Goal: Information Seeking & Learning: Learn about a topic

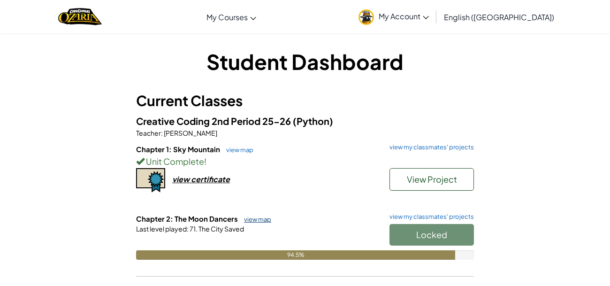
click at [258, 219] on link "view map" at bounding box center [255, 219] width 32 height 8
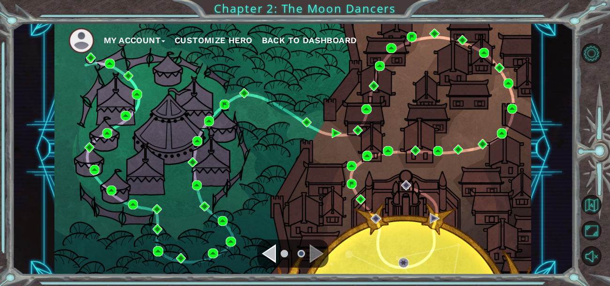
click at [312, 37] on span "Back to Dashboard" at bounding box center [309, 40] width 95 height 10
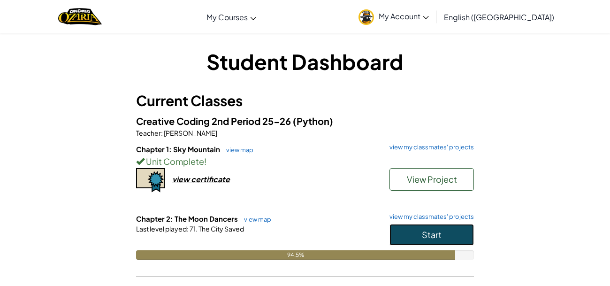
click at [450, 235] on button "Start" at bounding box center [431, 235] width 84 height 22
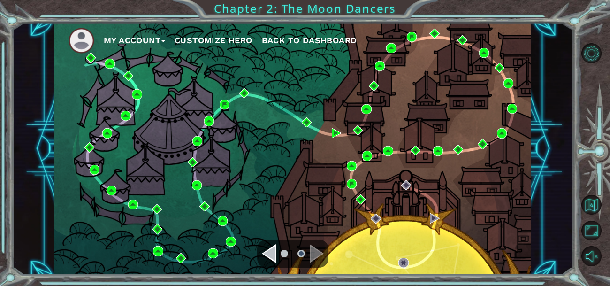
click at [343, 42] on span "Back to Dashboard" at bounding box center [309, 40] width 95 height 10
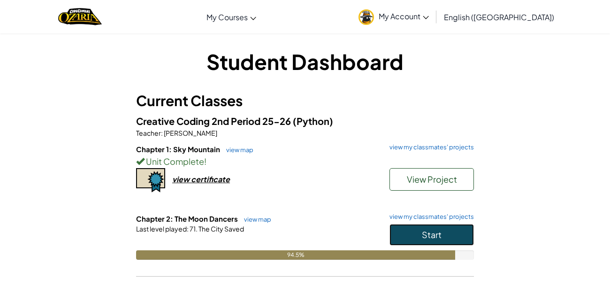
click at [436, 230] on span "Start" at bounding box center [432, 234] width 20 height 11
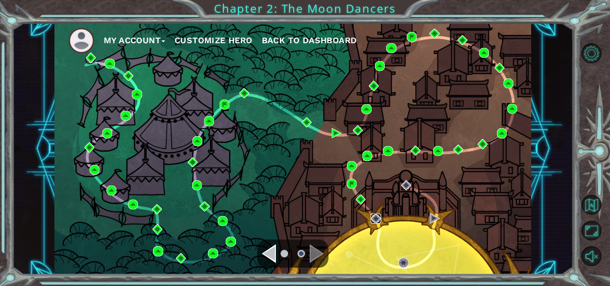
click at [372, 215] on img at bounding box center [376, 218] width 10 height 10
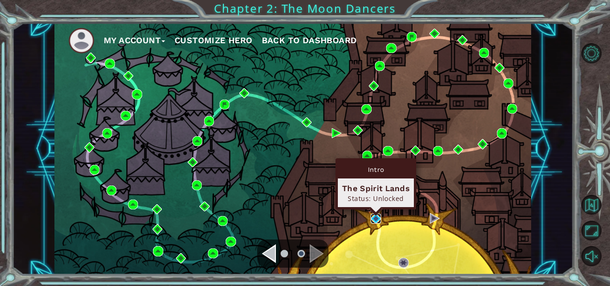
click at [376, 222] on img at bounding box center [376, 218] width 10 height 10
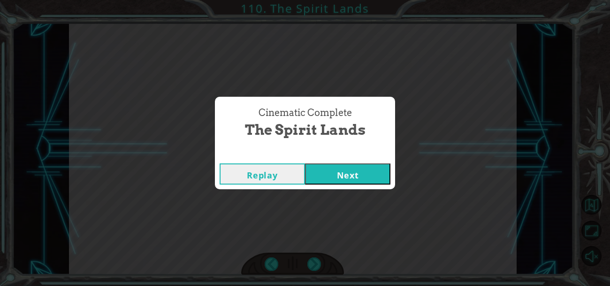
click at [381, 176] on button "Next" at bounding box center [347, 173] width 85 height 21
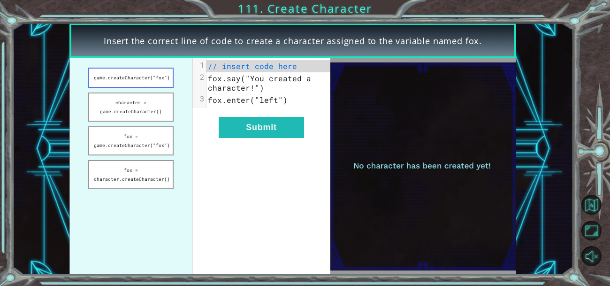
click at [157, 85] on button "game.createCharacter("fox")" at bounding box center [130, 78] width 85 height 20
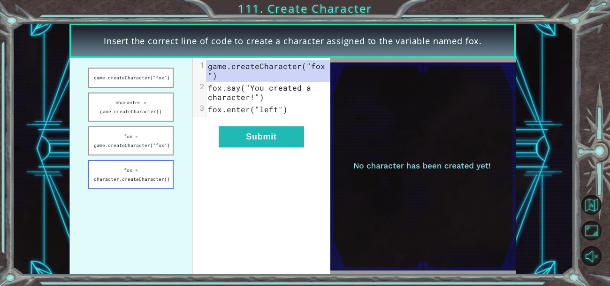
click at [143, 164] on button "fox = character.createCharacter()" at bounding box center [130, 174] width 85 height 29
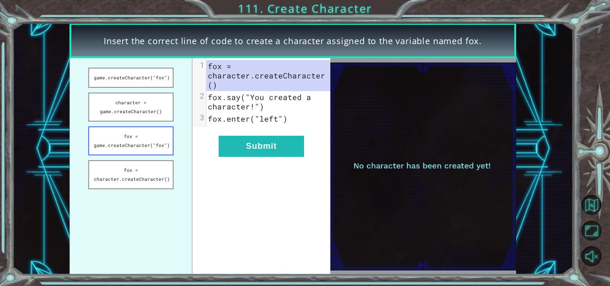
click at [164, 136] on button "fox = game.createCharacter("fox")" at bounding box center [130, 140] width 85 height 29
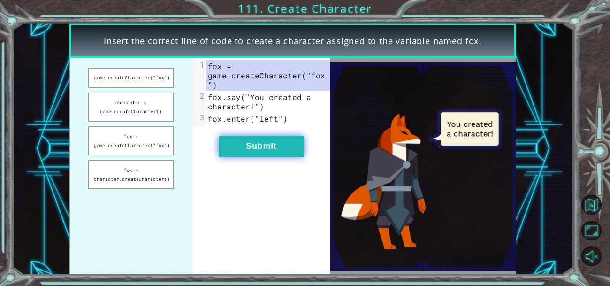
click at [281, 148] on button "Submit" at bounding box center [261, 146] width 85 height 21
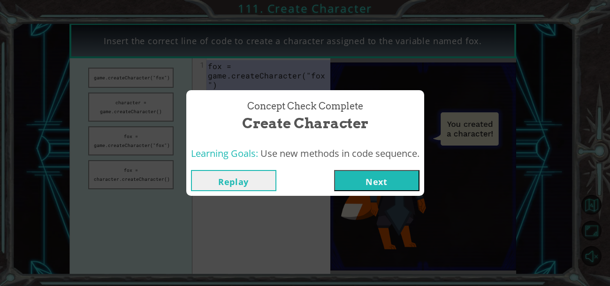
click at [375, 181] on button "Next" at bounding box center [376, 180] width 85 height 21
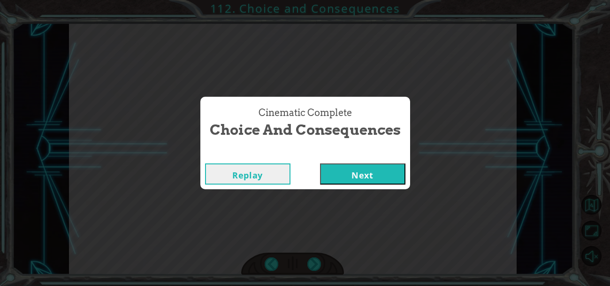
click at [352, 173] on button "Next" at bounding box center [362, 173] width 85 height 21
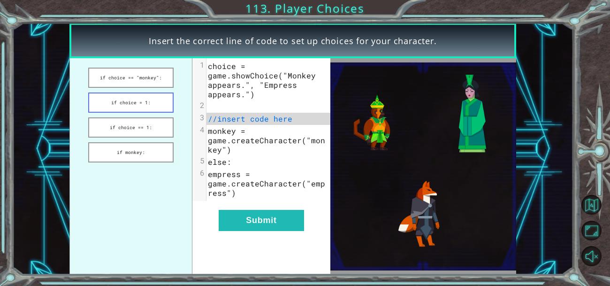
click at [137, 107] on button "if choice = 1:" at bounding box center [130, 102] width 85 height 20
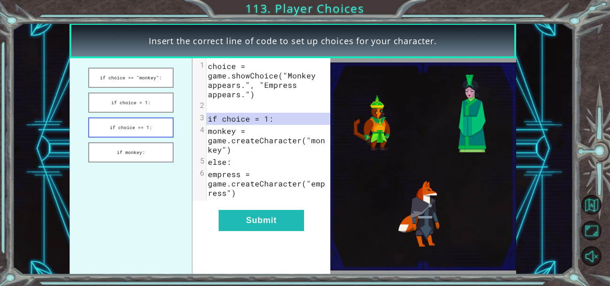
click at [152, 131] on button "if choice == 1:" at bounding box center [130, 127] width 85 height 20
click at [159, 73] on button "if choice == "monkey":" at bounding box center [130, 78] width 85 height 20
click at [144, 152] on button "if monkey:" at bounding box center [130, 152] width 85 height 20
click at [137, 100] on button "if choice = 1:" at bounding box center [130, 102] width 85 height 20
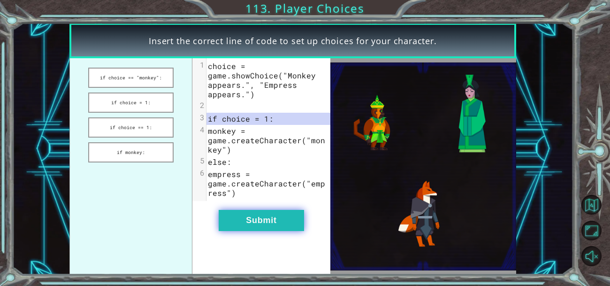
click at [261, 219] on button "Submit" at bounding box center [261, 220] width 85 height 21
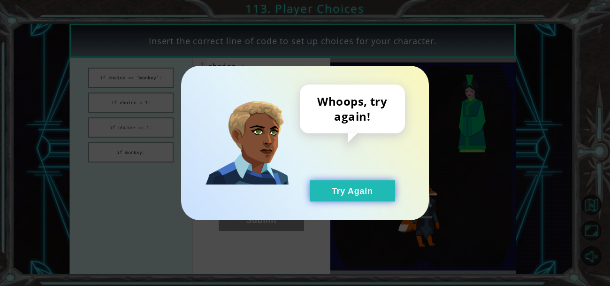
click at [348, 181] on button "Try Again" at bounding box center [352, 190] width 85 height 21
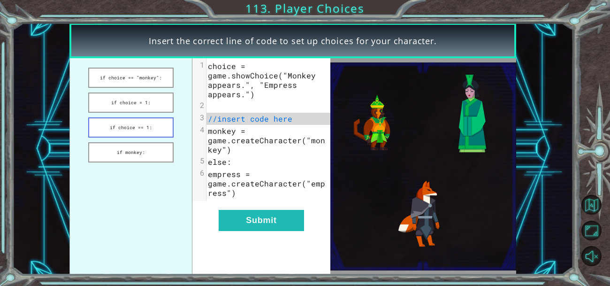
click at [154, 124] on button "if choice == 1:" at bounding box center [130, 127] width 85 height 20
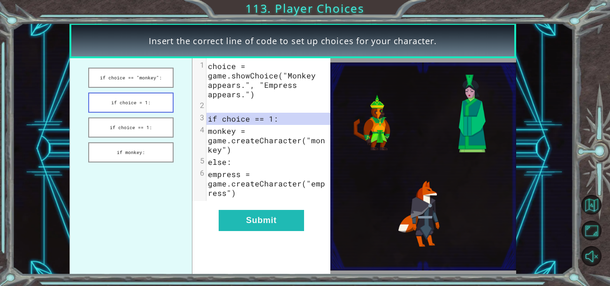
click at [140, 105] on button "if choice = 1:" at bounding box center [130, 102] width 85 height 20
click at [157, 126] on button "if choice == 1:" at bounding box center [130, 127] width 85 height 20
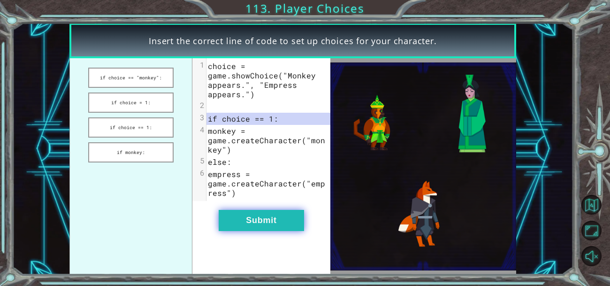
click at [296, 220] on button "Submit" at bounding box center [261, 220] width 85 height 21
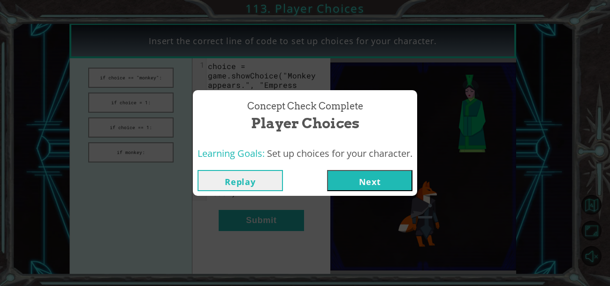
click at [359, 182] on button "Next" at bounding box center [369, 180] width 85 height 21
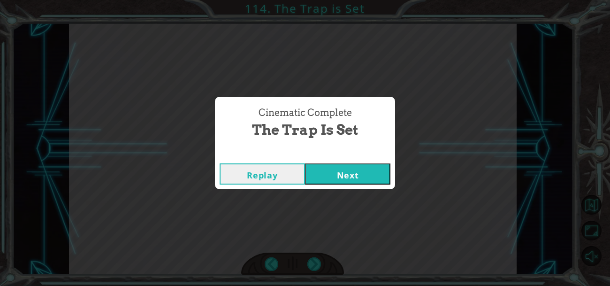
click at [348, 176] on button "Next" at bounding box center [347, 173] width 85 height 21
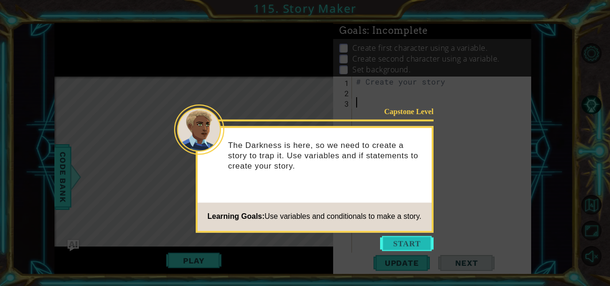
click at [406, 246] on button "Start" at bounding box center [406, 243] width 53 height 15
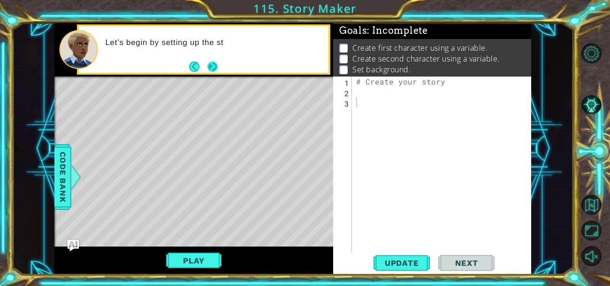
click at [207, 66] on button "Next" at bounding box center [212, 66] width 10 height 10
click at [398, 92] on div "# Create your story" at bounding box center [443, 179] width 179 height 206
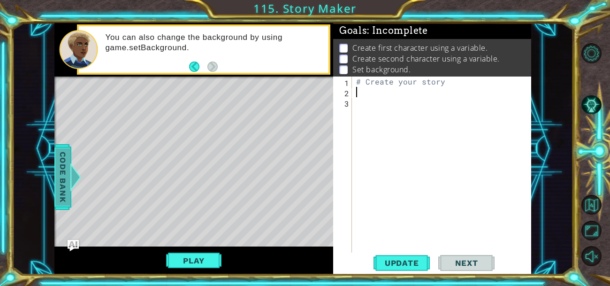
click at [68, 158] on span "Code Bank" at bounding box center [62, 176] width 15 height 57
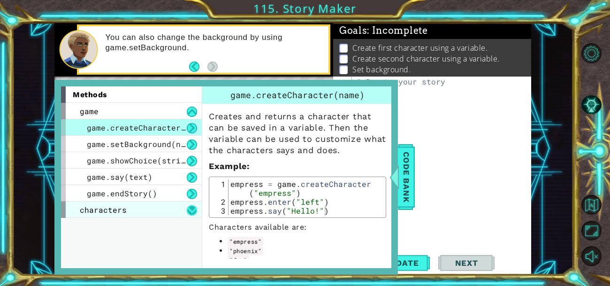
click at [191, 210] on button at bounding box center [192, 210] width 10 height 10
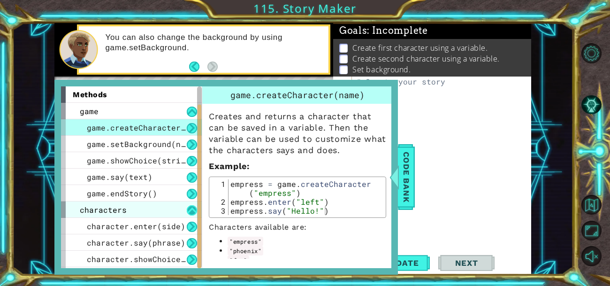
scroll to position [31, 0]
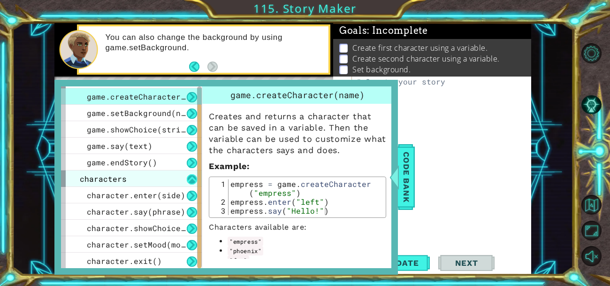
click at [193, 181] on button at bounding box center [192, 179] width 10 height 10
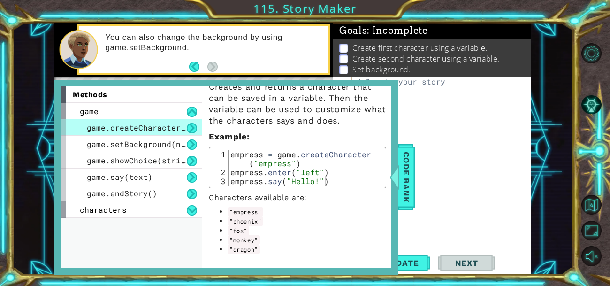
click at [435, 98] on div "# Create your story" at bounding box center [443, 179] width 179 height 206
click at [433, 92] on div "# Create your story" at bounding box center [443, 179] width 179 height 206
click at [412, 192] on span "Code Bank" at bounding box center [406, 176] width 15 height 57
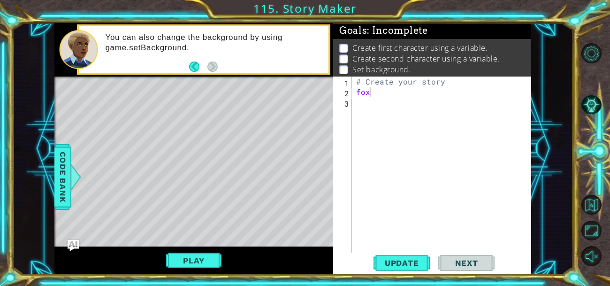
click at [377, 91] on div "# Create your story fox" at bounding box center [443, 179] width 179 height 206
click at [66, 174] on span "Code Bank" at bounding box center [62, 176] width 15 height 57
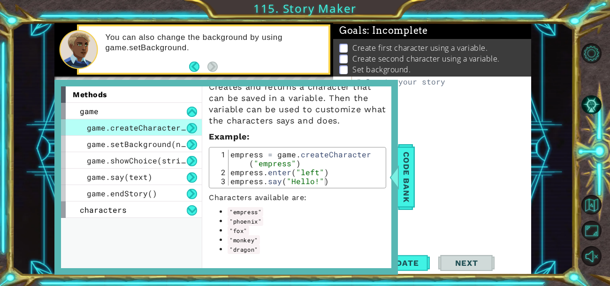
click at [424, 93] on div "# Create your story fox" at bounding box center [443, 179] width 179 height 206
click at [471, 92] on div "# Create your story fox = game . createCharacter ( "" )" at bounding box center [443, 179] width 179 height 206
type textarea "fox=game.createCharacter("fox")"
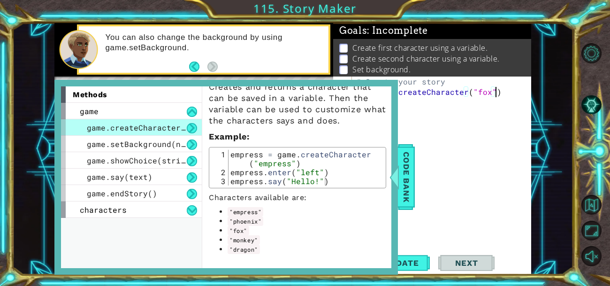
click at [510, 92] on div "# Create your story fox = game . createCharacter ( "fox" )" at bounding box center [443, 179] width 179 height 206
type textarea "o"
type textarea "fox.enter("left")"
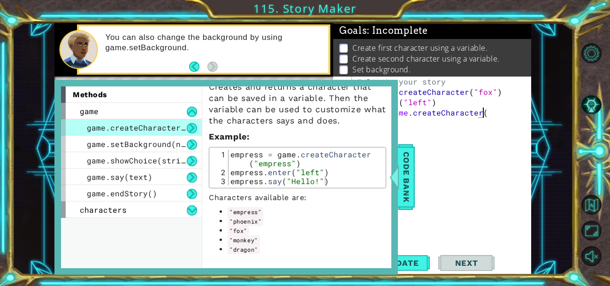
scroll to position [0, 8]
type textarea "dragon=game.createCharacter("dragon")"
type textarea "f"
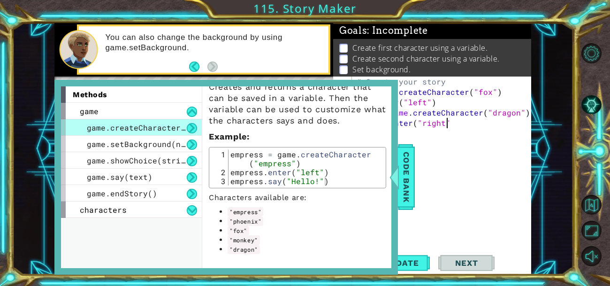
type textarea "dragon.enter("right")"
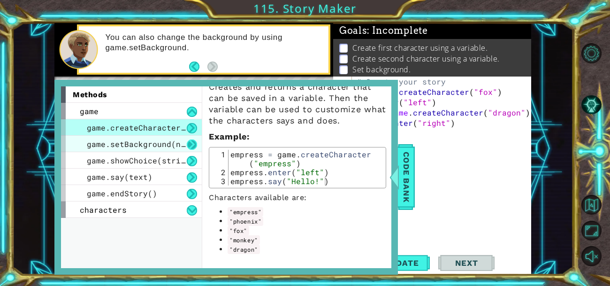
click at [190, 141] on button at bounding box center [192, 144] width 10 height 10
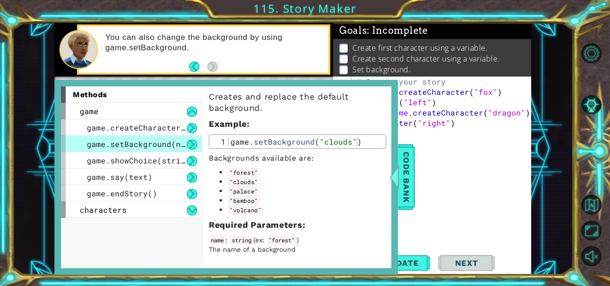
click at [450, 136] on div "# Create your story fox = game . createCharacter ( "fox" ) fox . enter ( "left"…" at bounding box center [444, 174] width 179 height 196
type textarea "dragon.enter("right")"
click at [462, 84] on div "# Create your story fox = game . createCharacter ( "fox" ) fox . enter ( "left"…" at bounding box center [444, 174] width 179 height 196
type textarea "# Create your story"
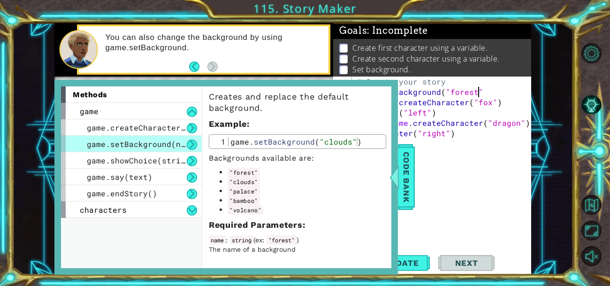
scroll to position [0, 8]
type textarea "game.setBackground("forest")"
click at [424, 262] on span "Update" at bounding box center [401, 262] width 53 height 9
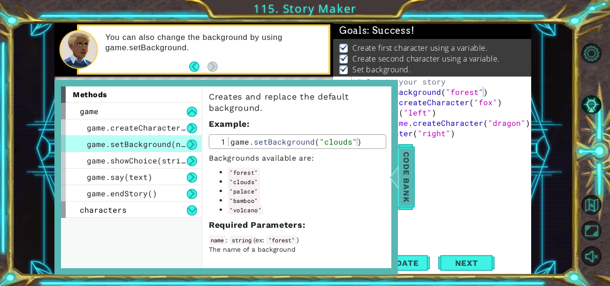
click at [404, 168] on span "Code Bank" at bounding box center [406, 176] width 15 height 57
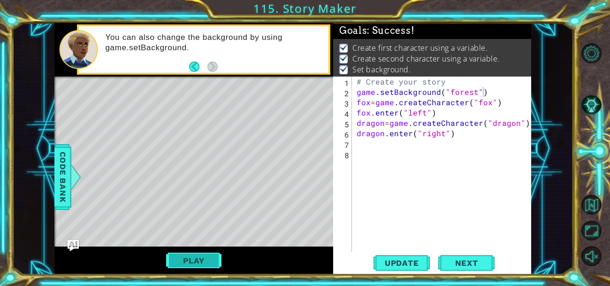
click at [193, 258] on button "Play" at bounding box center [193, 260] width 55 height 18
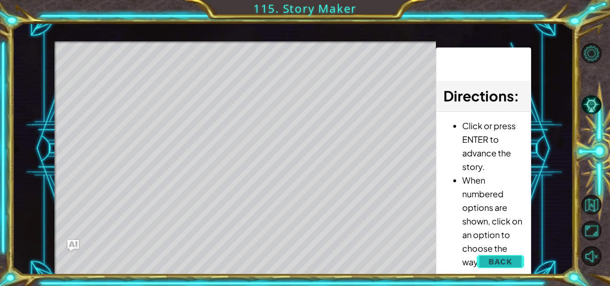
click at [503, 266] on button "Back" at bounding box center [500, 261] width 47 height 19
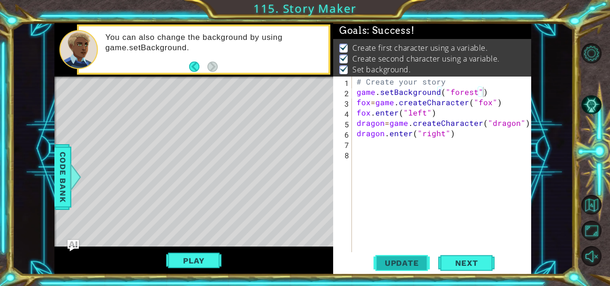
click at [408, 265] on span "Update" at bounding box center [401, 262] width 53 height 9
click at [462, 265] on button "Next" at bounding box center [466, 262] width 56 height 20
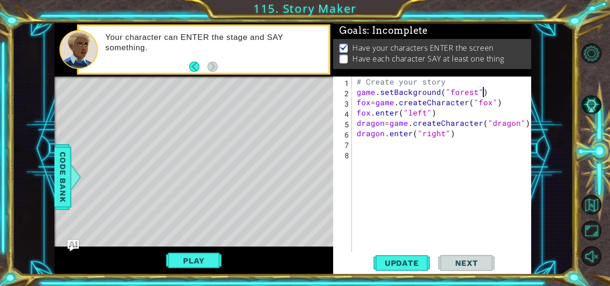
click at [447, 144] on div "# Create your story game . setBackground ( "forest" ) fox = game . createCharac…" at bounding box center [444, 174] width 179 height 196
click at [60, 181] on span "Code Bank" at bounding box center [62, 176] width 15 height 57
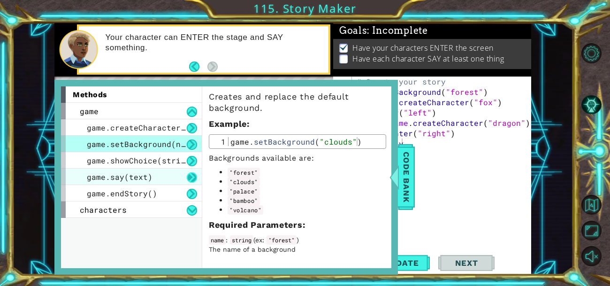
click at [190, 176] on button at bounding box center [192, 177] width 10 height 10
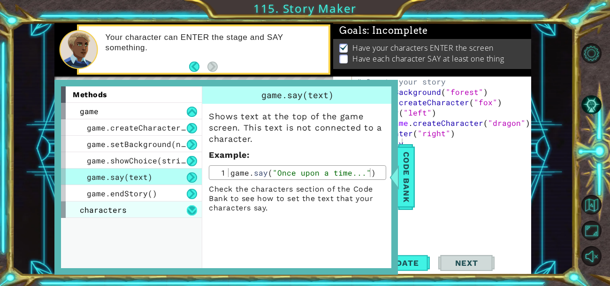
click at [192, 209] on button at bounding box center [192, 210] width 10 height 10
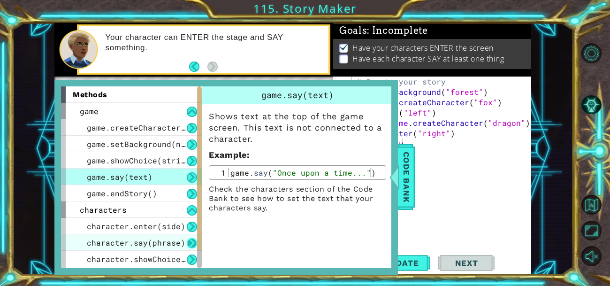
click at [190, 238] on button at bounding box center [192, 243] width 10 height 10
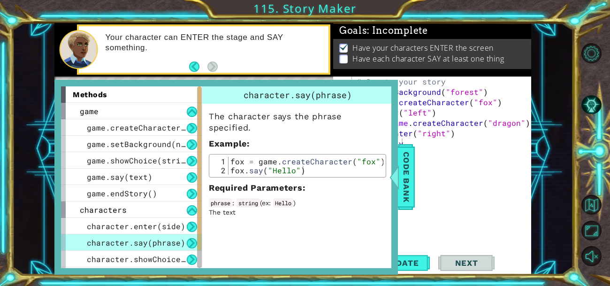
click at [190, 238] on button at bounding box center [192, 243] width 10 height 10
click at [410, 193] on span "Code Bank" at bounding box center [406, 176] width 15 height 57
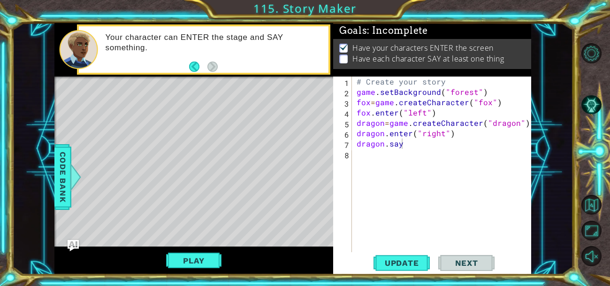
click at [431, 143] on div "# Create your story game . setBackground ( "forest" ) fox = game . createCharac…" at bounding box center [444, 174] width 179 height 196
type textarea "dragon.say("ugh its *you*")"
click at [414, 265] on span "Update" at bounding box center [401, 262] width 53 height 9
click at [47, 181] on div "1 ההההההההההההההההההההההההההההההההההההההההההההההההההההההההההההההההההההההההההההה…" at bounding box center [292, 148] width 561 height 251
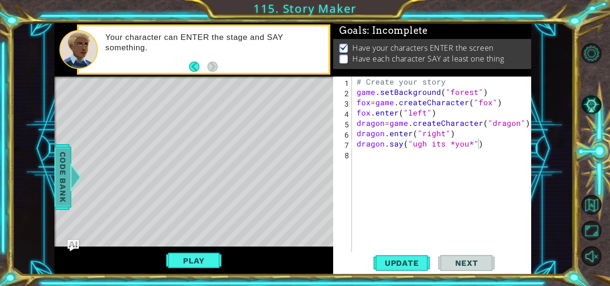
click at [63, 177] on span "Code Bank" at bounding box center [62, 176] width 15 height 57
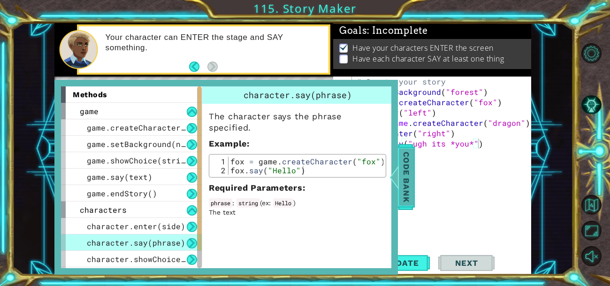
click at [401, 181] on span "Code Bank" at bounding box center [406, 176] width 15 height 57
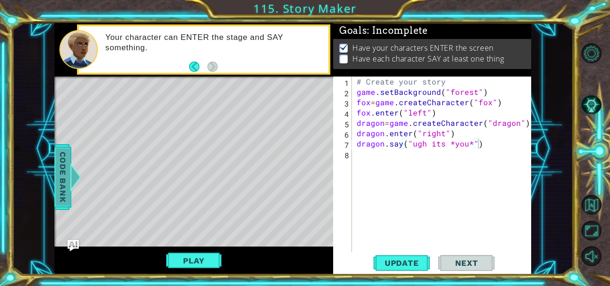
click at [68, 176] on span "Code Bank" at bounding box center [62, 176] width 15 height 57
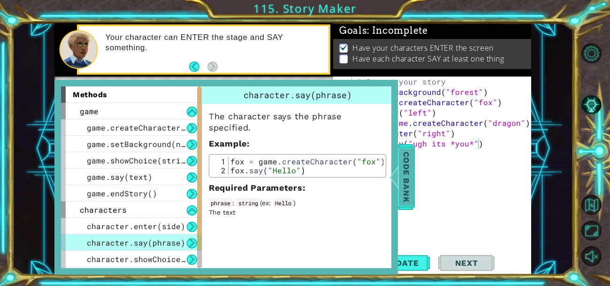
click at [410, 179] on span "Code Bank" at bounding box center [406, 176] width 15 height 57
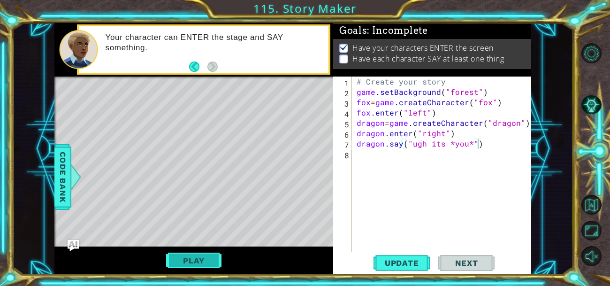
click at [184, 258] on button "Play" at bounding box center [193, 260] width 55 height 18
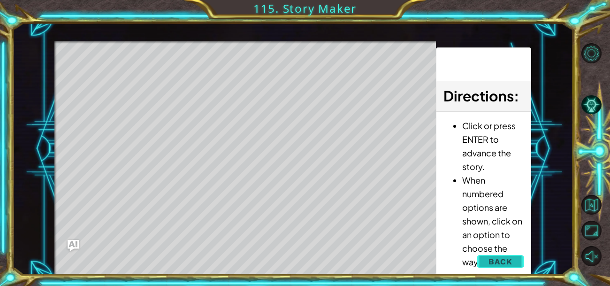
click at [486, 261] on button "Back" at bounding box center [500, 261] width 47 height 19
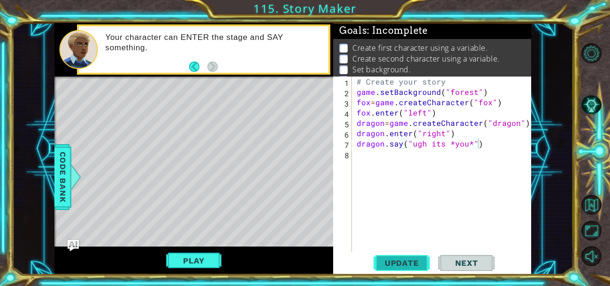
click at [409, 260] on span "Update" at bounding box center [401, 262] width 53 height 9
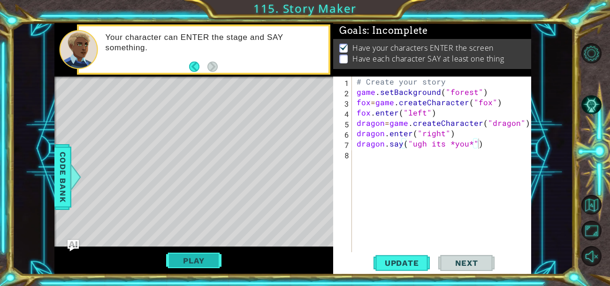
click at [205, 261] on button "Play" at bounding box center [193, 260] width 55 height 18
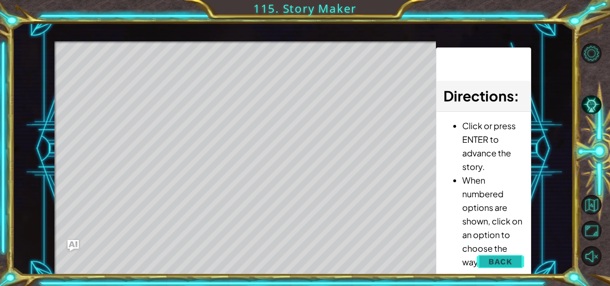
click at [494, 260] on span "Back" at bounding box center [500, 261] width 24 height 9
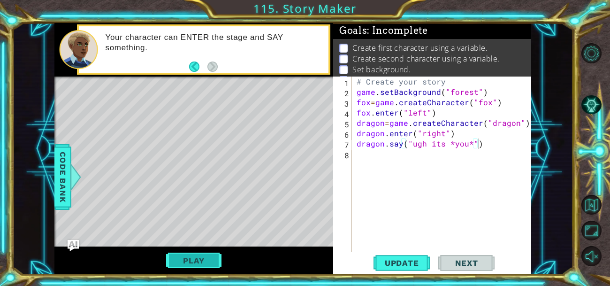
click at [214, 259] on button "Play" at bounding box center [193, 260] width 55 height 18
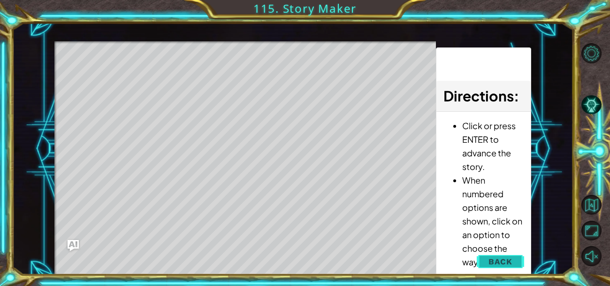
click at [492, 261] on span "Back" at bounding box center [500, 261] width 24 height 9
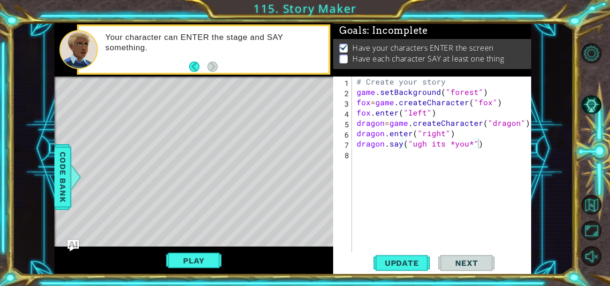
click at [455, 261] on span "Next" at bounding box center [467, 262] width 42 height 9
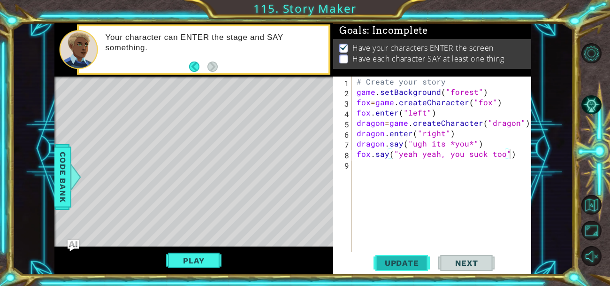
click at [406, 267] on span "Update" at bounding box center [401, 262] width 53 height 9
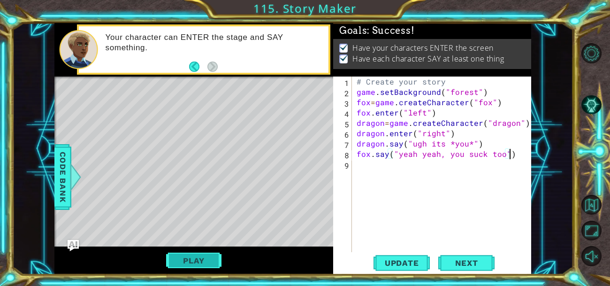
click at [182, 260] on button "Play" at bounding box center [193, 260] width 55 height 18
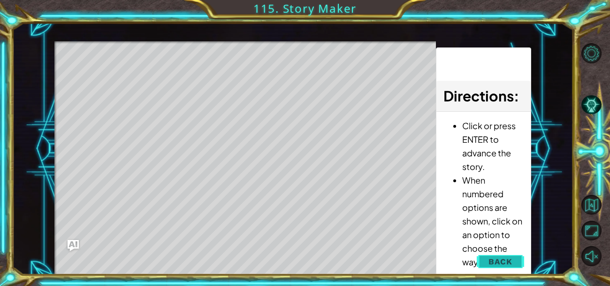
click at [521, 264] on button "Back" at bounding box center [500, 261] width 47 height 19
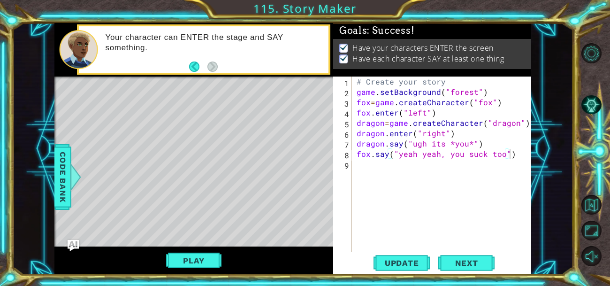
click at [435, 154] on div "# Create your story game . setBackground ( "forest" ) fox = game . createCharac…" at bounding box center [444, 174] width 179 height 196
type textarea "fox.say("yeah well, you suck too")"
click at [462, 264] on span "Next" at bounding box center [467, 262] width 42 height 9
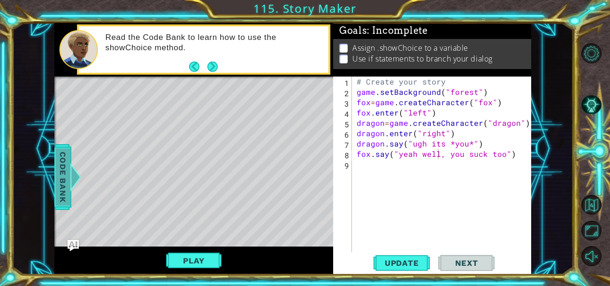
click at [58, 189] on span "Code Bank" at bounding box center [62, 176] width 15 height 57
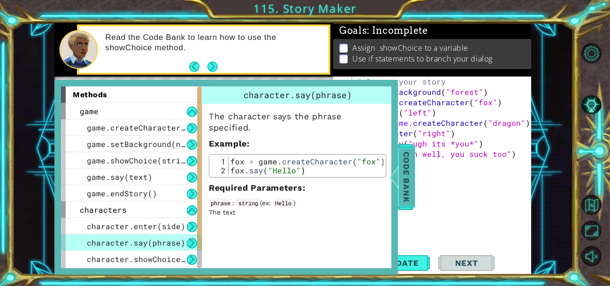
click at [399, 168] on div at bounding box center [394, 177] width 12 height 28
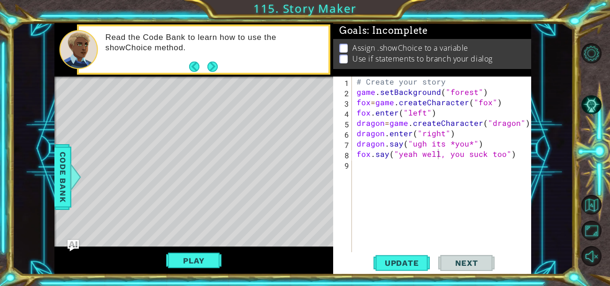
click at [403, 168] on div "# Create your story game . setBackground ( "forest" ) fox = game . createCharac…" at bounding box center [444, 174] width 179 height 196
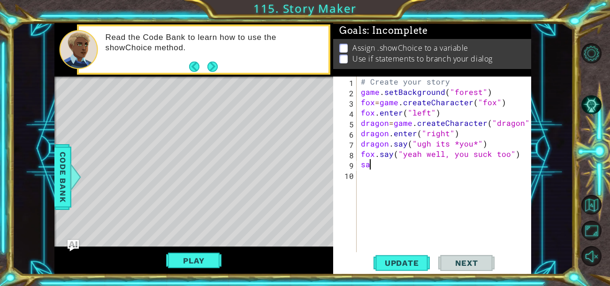
scroll to position [0, 0]
type textarea "s"
type textarea "fox.say("yeah well, you suck too")"
click at [463, 168] on div "# Create your story game . setBackground ( "forest" ) fox = game . createCharac…" at bounding box center [446, 174] width 175 height 196
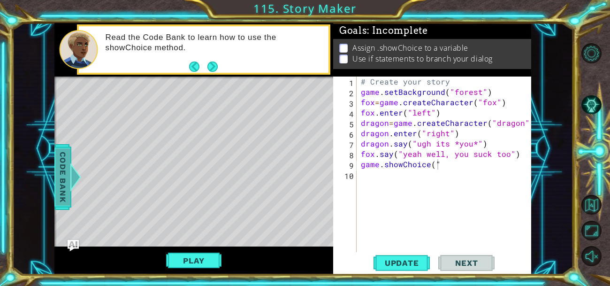
click at [63, 184] on span "Code Bank" at bounding box center [62, 176] width 15 height 57
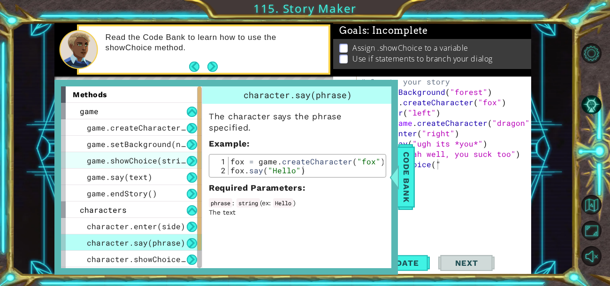
click at [141, 160] on span "game.showChoice(string1, string2)" at bounding box center [164, 160] width 155 height 10
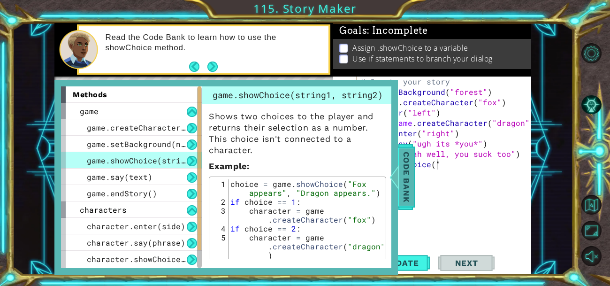
click at [405, 168] on span "Code Bank" at bounding box center [406, 176] width 15 height 57
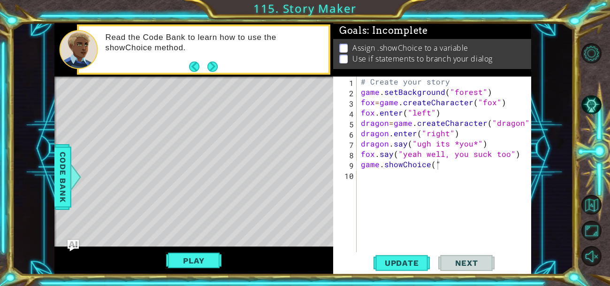
click at [470, 168] on div "# Create your story game . setBackground ( "forest" ) fox = game . createCharac…" at bounding box center [446, 174] width 175 height 196
type textarea "game.showChoice("say something", "say nothing")"
click at [376, 185] on div "# Create your story game . setBackground ( "forest" ) fox = game . createCharac…" at bounding box center [446, 174] width 175 height 196
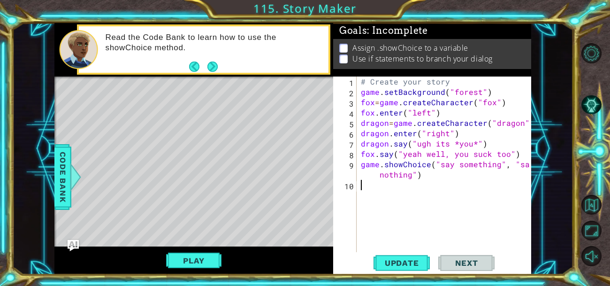
scroll to position [0, 0]
click at [70, 176] on div at bounding box center [76, 177] width 12 height 28
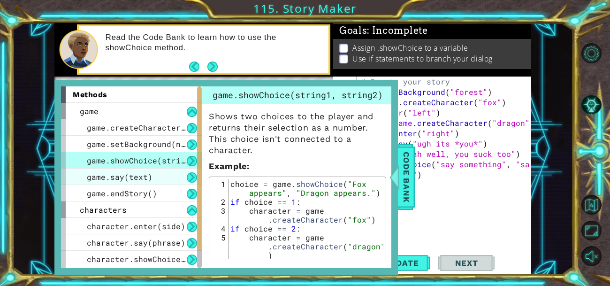
click at [125, 176] on span "game.say(text)" at bounding box center [120, 177] width 66 height 10
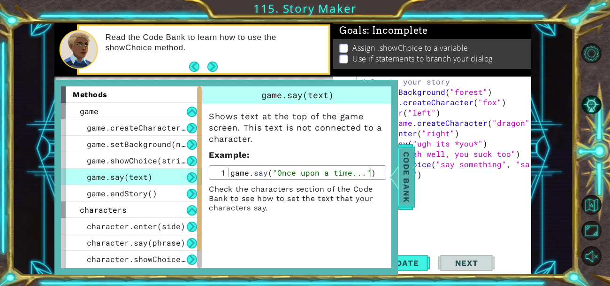
click at [408, 179] on span "Code Bank" at bounding box center [406, 176] width 15 height 57
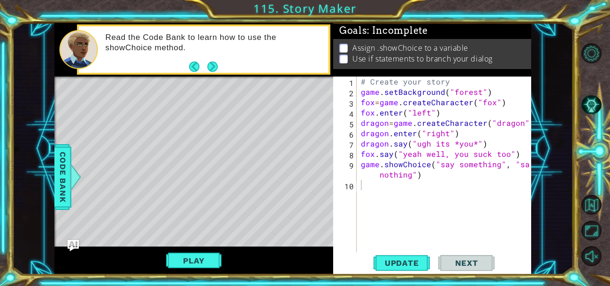
click at [409, 181] on div "# Create your story game . setBackground ( "forest" ) fox = game . createCharac…" at bounding box center [446, 174] width 175 height 196
click at [65, 192] on span "Code Bank" at bounding box center [62, 176] width 15 height 57
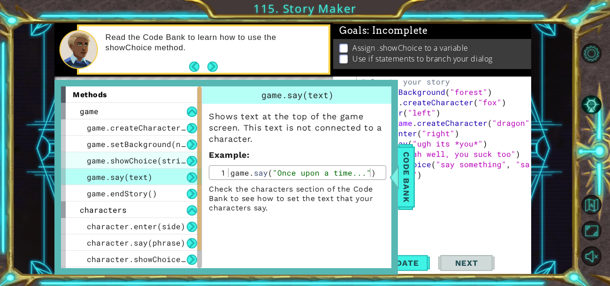
click at [158, 158] on span "game.showChoice(string1, string2)" at bounding box center [164, 160] width 155 height 10
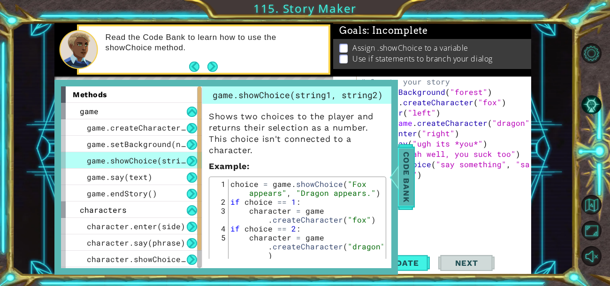
click at [410, 163] on span "Code Bank" at bounding box center [406, 176] width 15 height 57
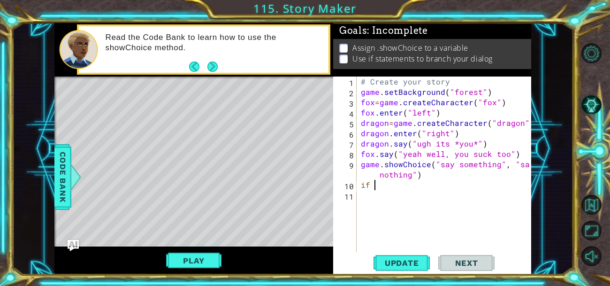
click at [420, 184] on div "# Create your story game . setBackground ( "forest" ) fox = game . createCharac…" at bounding box center [446, 174] width 175 height 196
click at [361, 164] on div "# Create your story game . setBackground ( "forest" ) fox = game . createCharac…" at bounding box center [446, 174] width 175 height 196
click at [359, 168] on div "# Create your story game . setBackground ( "forest" ) fox = game . createCharac…" at bounding box center [446, 174] width 175 height 196
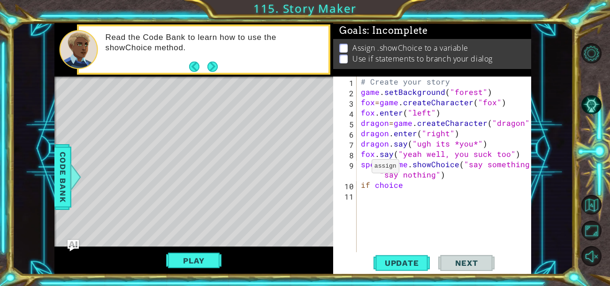
scroll to position [0, 1]
click at [417, 189] on div "# Create your story game . setBackground ( "forest" ) fox = game . createCharac…" at bounding box center [446, 174] width 175 height 196
type textarea "if speak==1"
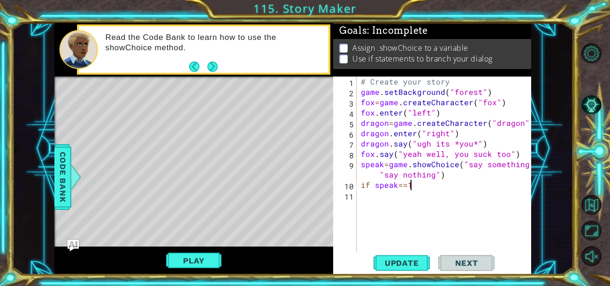
type textarea "if speak==1:"
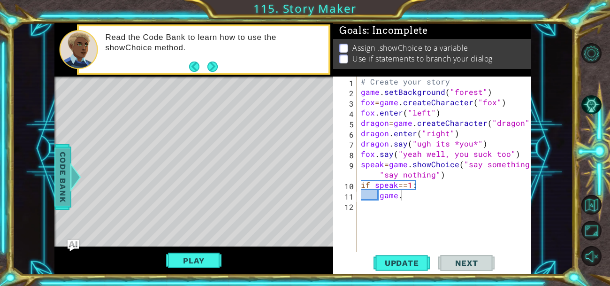
click at [70, 193] on div "Code Bank" at bounding box center [62, 177] width 17 height 66
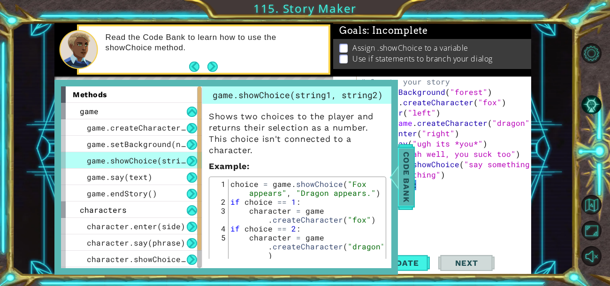
click at [411, 185] on span "Code Bank" at bounding box center [406, 176] width 15 height 57
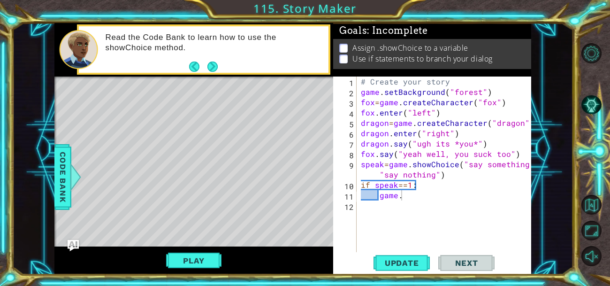
click at [433, 194] on div "# Create your story game . setBackground ( "forest" ) fox = game . createCharac…" at bounding box center [446, 174] width 175 height 196
type textarea "game.say("what's wrong?")"
click at [409, 205] on div "# Create your story game . setBackground ( "forest" ) fox = game . createCharac…" at bounding box center [446, 174] width 175 height 196
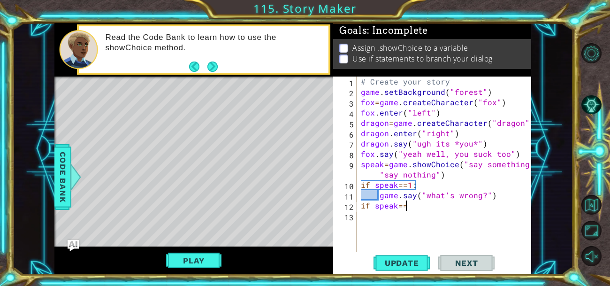
scroll to position [0, 2]
type textarea "if speak==2:"
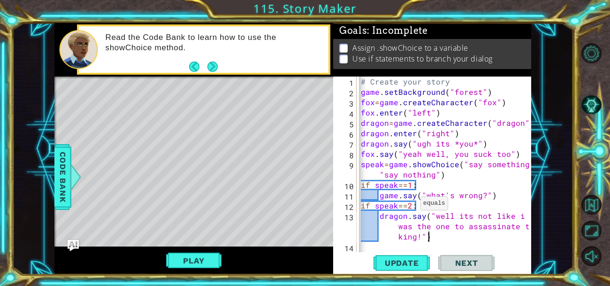
scroll to position [0, 20]
type textarea "dragon.say("well its not like i was the one to assassinate the king!")"
click at [395, 260] on span "Update" at bounding box center [401, 262] width 53 height 9
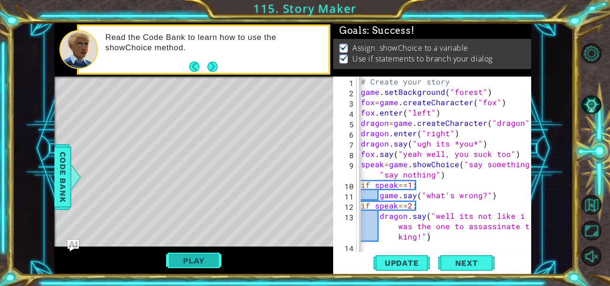
click at [201, 257] on button "Play" at bounding box center [193, 260] width 55 height 18
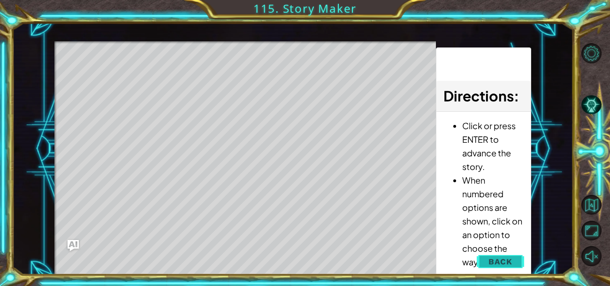
click at [483, 260] on button "Back" at bounding box center [500, 261] width 47 height 19
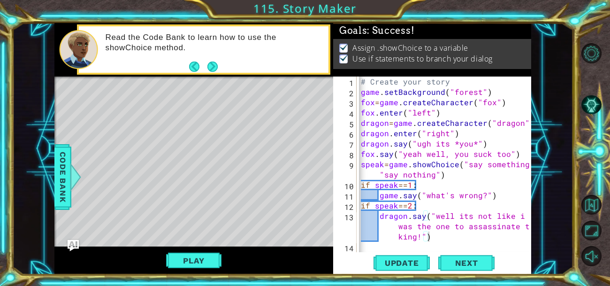
click at [440, 250] on div at bounding box center [441, 247] width 175 height 9
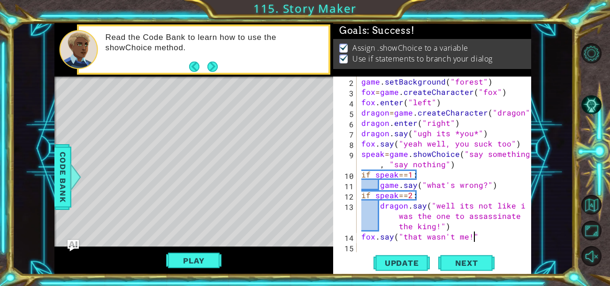
scroll to position [0, 7]
type textarea "fox.say("that wasn't me!")"
click at [420, 263] on span "Update" at bounding box center [401, 262] width 53 height 9
click at [455, 263] on span "Next" at bounding box center [467, 262] width 42 height 9
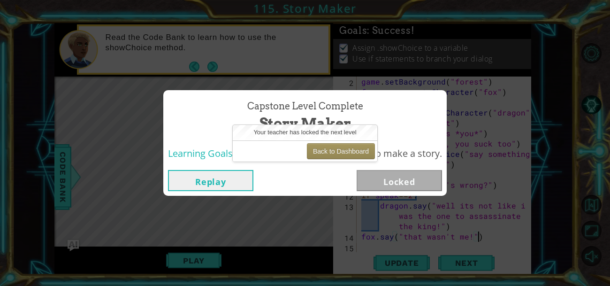
click at [227, 184] on button "Replay" at bounding box center [210, 180] width 85 height 21
